Goal: Contribute content: Add original content to the website for others to see

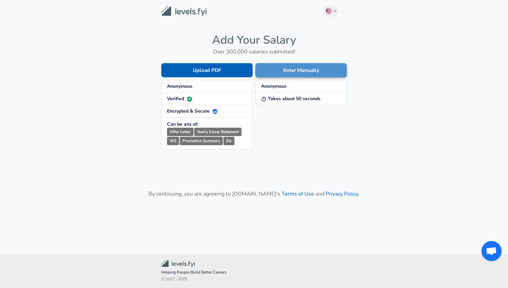
click at [296, 70] on button "Enter Manually" at bounding box center [301, 70] width 91 height 14
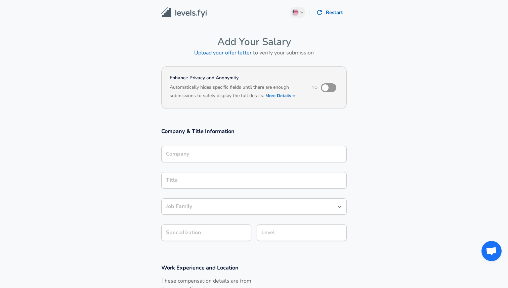
scroll to position [7, 0]
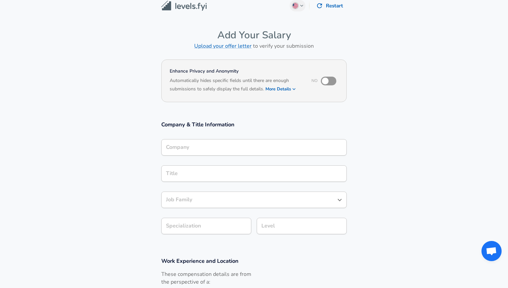
click at [257, 156] on div "Company" at bounding box center [254, 147] width 186 height 16
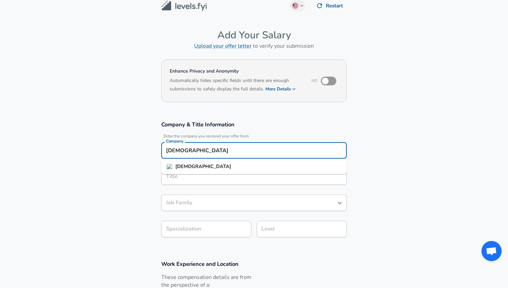
click at [229, 170] on li "[DEMOGRAPHIC_DATA]" at bounding box center [254, 167] width 186 height 10
type input "[DEMOGRAPHIC_DATA]"
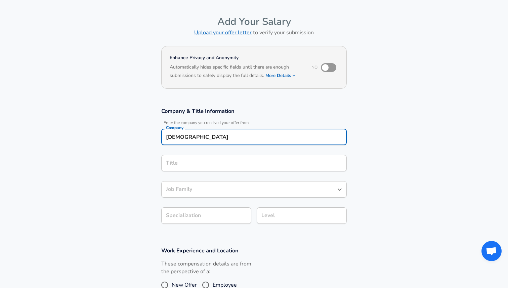
click at [218, 172] on div "Title" at bounding box center [254, 163] width 186 height 16
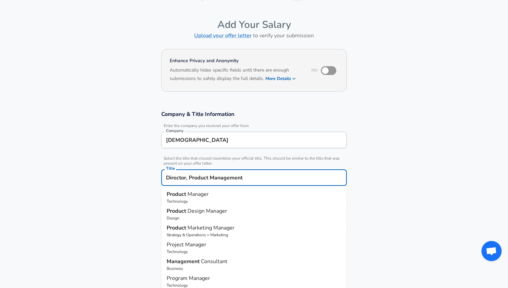
scroll to position [0, 0]
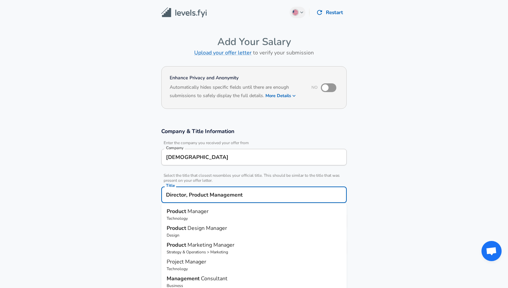
type input "Director, Product Management"
click at [125, 215] on section "Company & Title Information Enter the company you received your offer from Comp…" at bounding box center [254, 195] width 508 height 151
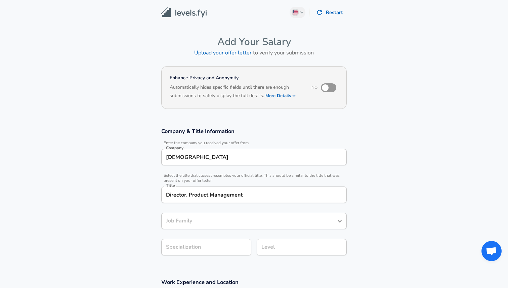
click at [188, 216] on div "Job Family" at bounding box center [254, 221] width 186 height 16
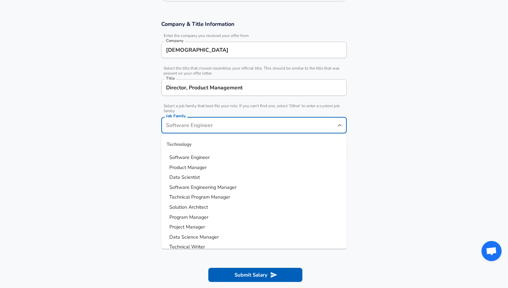
scroll to position [7, 0]
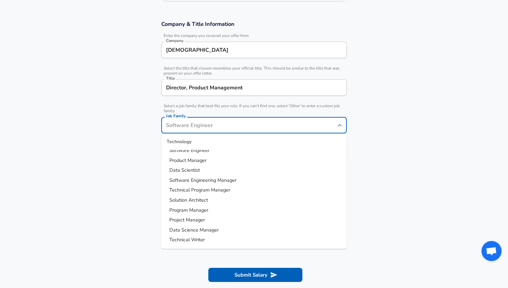
click at [193, 158] on span "Product Manager" at bounding box center [187, 160] width 37 height 7
type input "Product Manager"
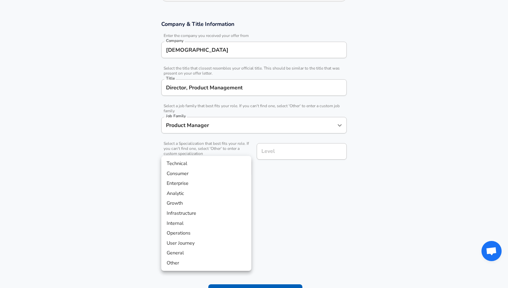
scroll to position [127, 0]
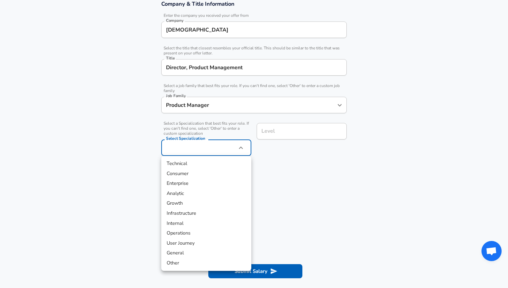
click at [195, 154] on body "English ([GEOGRAPHIC_DATA]) Change Restart Add Your Salary Upload your offer le…" at bounding box center [254, 17] width 508 height 288
click at [280, 161] on div at bounding box center [254, 144] width 508 height 288
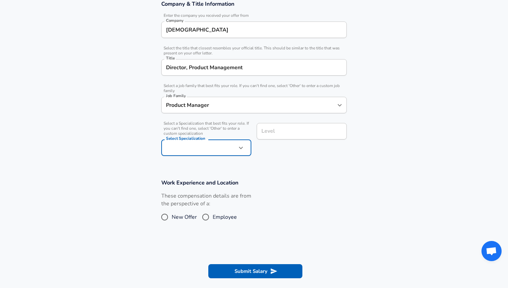
scroll to position [141, 0]
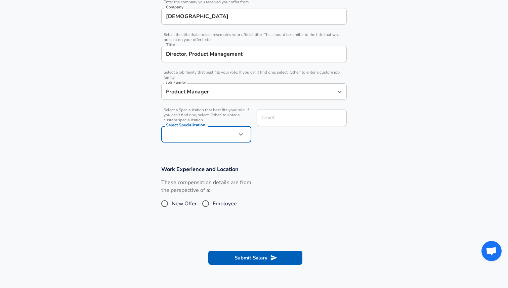
click at [281, 123] on input "Level" at bounding box center [302, 118] width 84 height 10
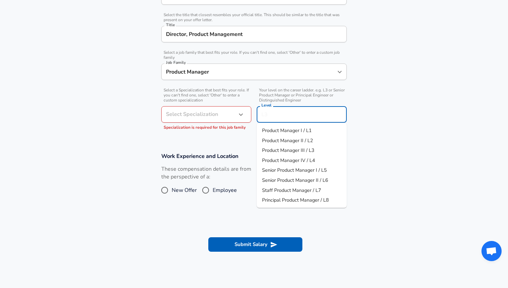
scroll to position [168, 0]
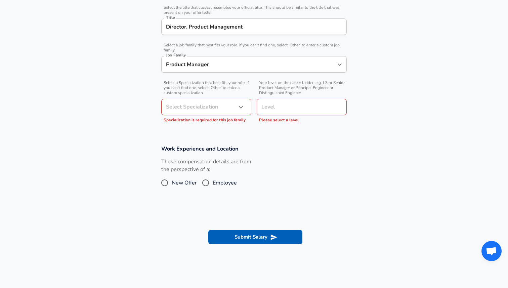
click at [312, 211] on section at bounding box center [254, 210] width 508 height 13
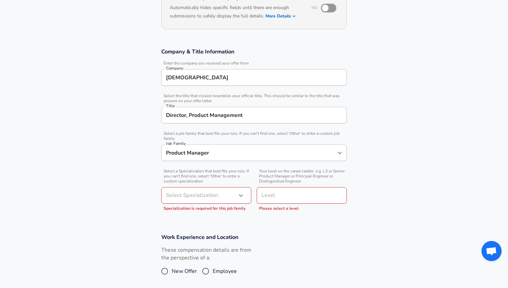
scroll to position [79, 0]
click at [308, 188] on div "Level" at bounding box center [302, 196] width 90 height 16
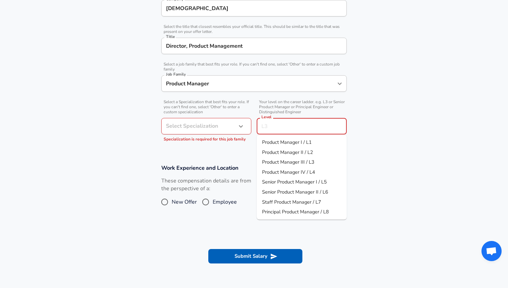
scroll to position [156, 0]
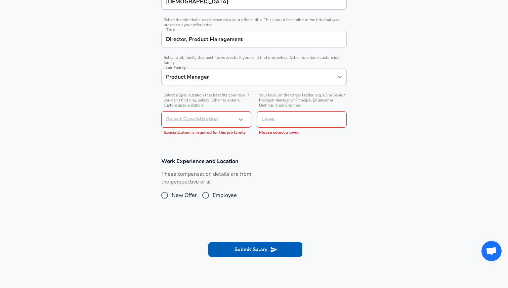
click at [351, 227] on section at bounding box center [254, 223] width 508 height 13
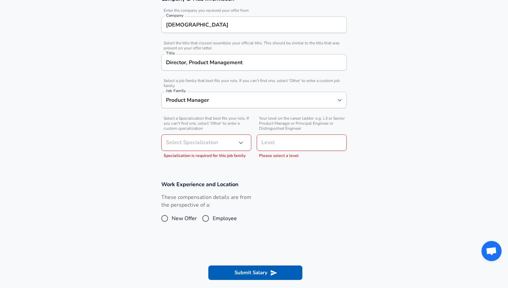
scroll to position [131, 0]
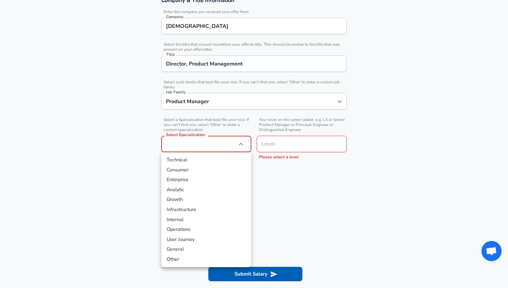
click at [207, 146] on body "English ([GEOGRAPHIC_DATA]) Change Restart Add Your Salary Upload your offer le…" at bounding box center [254, 13] width 508 height 288
click at [306, 191] on div at bounding box center [254, 144] width 508 height 288
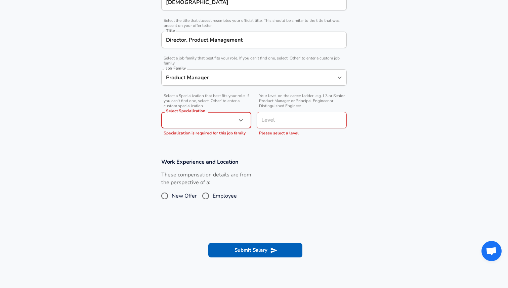
scroll to position [154, 0]
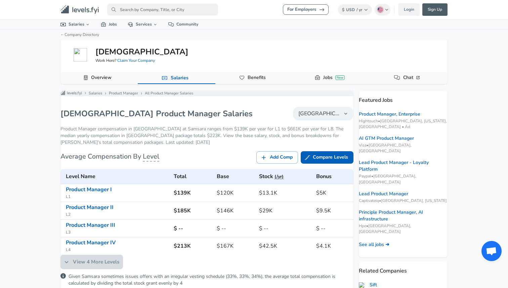
click at [93, 265] on link "View 4 More Levels" at bounding box center [92, 262] width 63 height 14
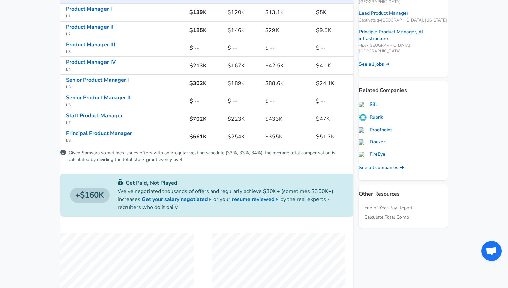
scroll to position [181, 0]
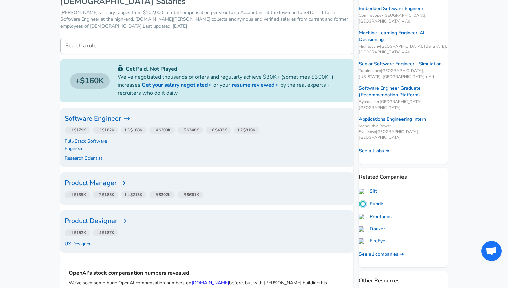
scroll to position [122, 0]
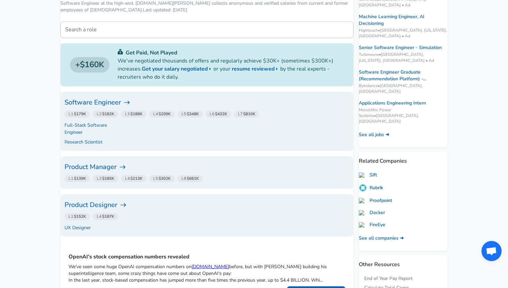
click at [118, 109] on div "L2 $182K" at bounding box center [104, 113] width 28 height 10
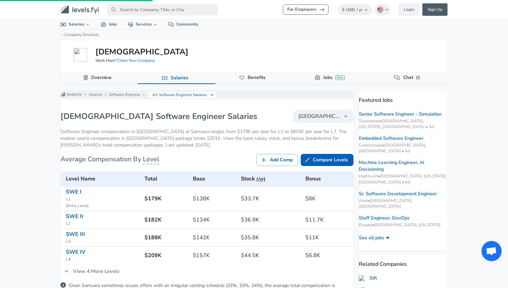
click at [137, 122] on h1 "Samsara Software Engineer Salaries" at bounding box center [159, 116] width 197 height 11
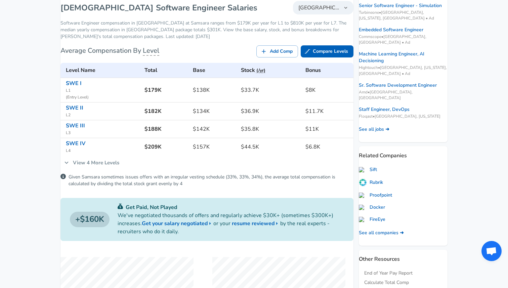
scroll to position [108, 0]
click at [89, 170] on link "View 4 More Levels" at bounding box center [92, 163] width 63 height 14
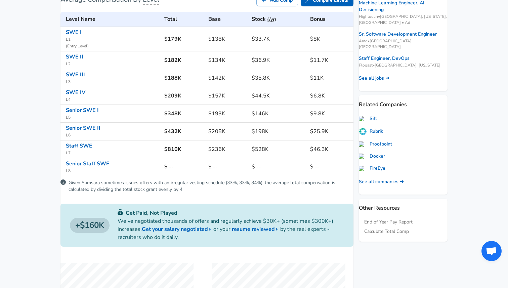
scroll to position [161, 0]
